Goal: Find specific page/section: Find specific page/section

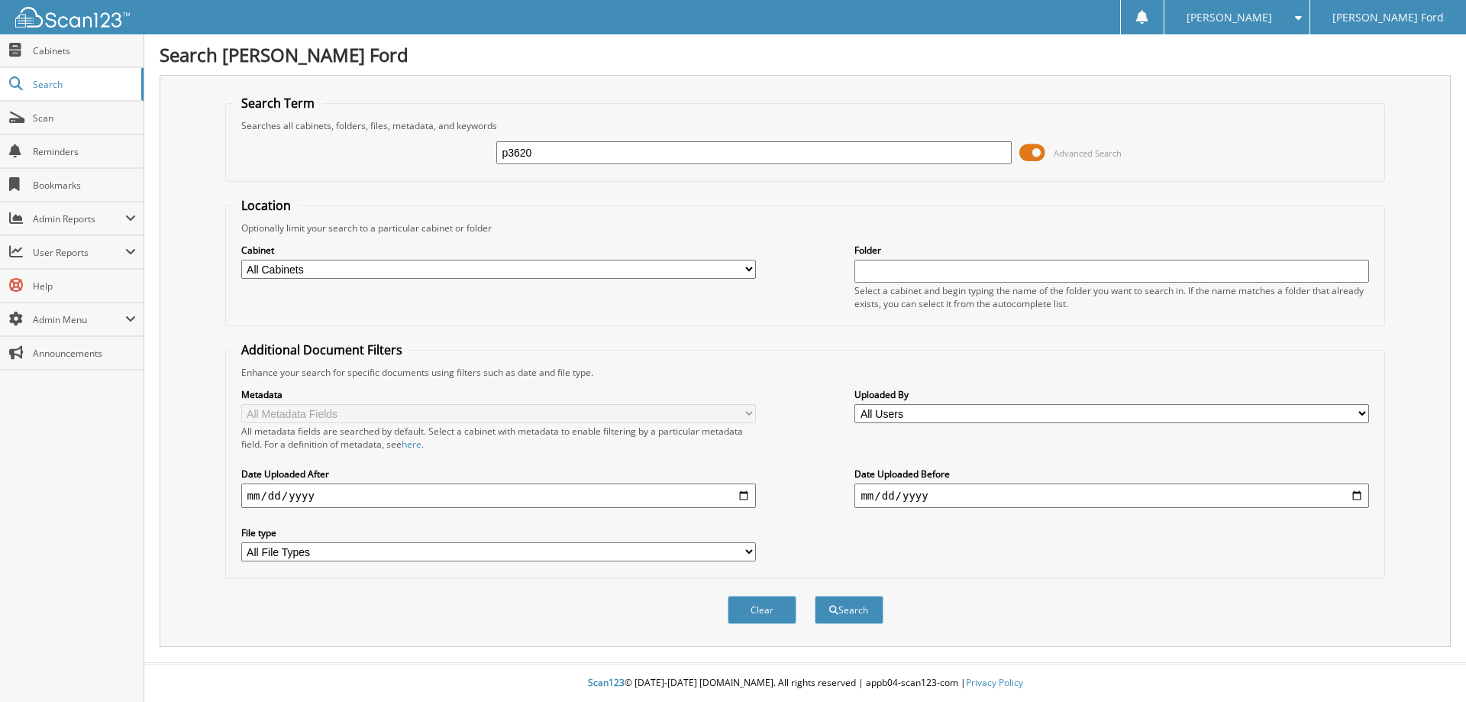
type input "p3620"
click at [241, 260] on select "All Cabinets ACCOUNTING ROs ACCOUNTS PAYABLE ACCOUNTS RECEIVABLE CAR DEALS HR P…" at bounding box center [498, 269] width 515 height 19
select select "17548"
click option "CAR DEALS" at bounding box center [0, 0] width 0 height 0
click at [849, 624] on button "Search" at bounding box center [849, 610] width 69 height 28
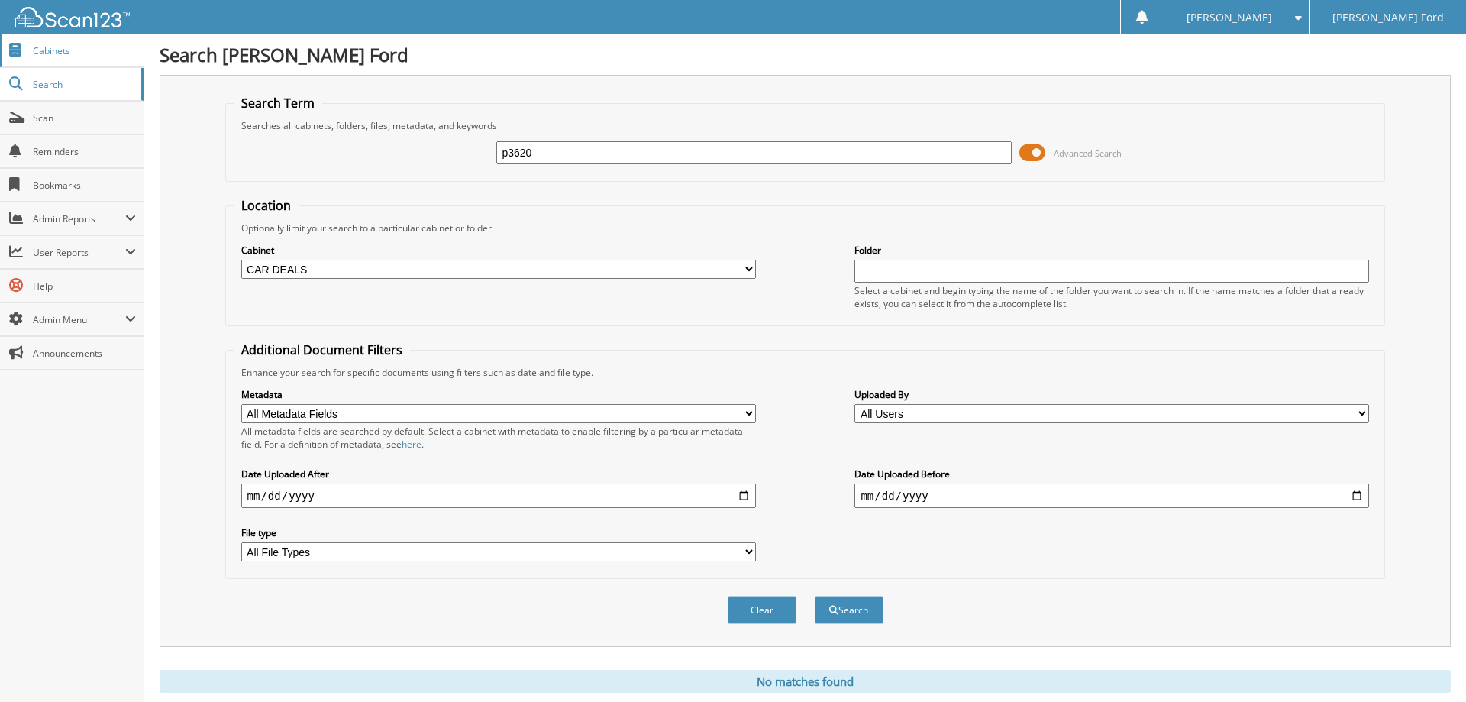
click at [57, 48] on span "Cabinets" at bounding box center [84, 50] width 103 height 13
